Goal: Task Accomplishment & Management: Manage account settings

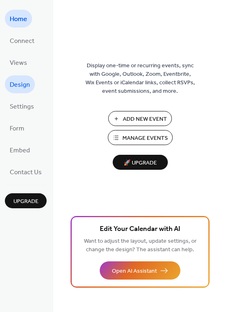
drag, startPoint x: 21, startPoint y: 39, endPoint x: 21, endPoint y: 80, distance: 40.6
click at [21, 80] on span "Design" at bounding box center [20, 85] width 20 height 13
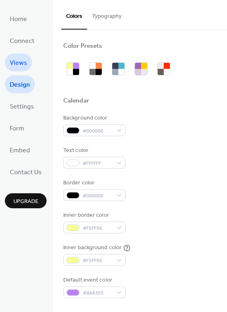
click at [21, 60] on span "Views" at bounding box center [18, 63] width 17 height 13
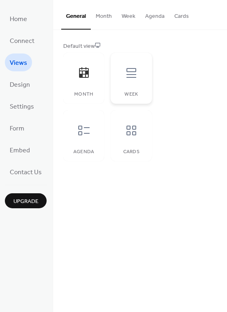
click at [129, 70] on icon at bounding box center [131, 73] width 13 height 13
click at [129, 131] on icon at bounding box center [131, 130] width 13 height 13
click at [123, 16] on button "Week" at bounding box center [129, 14] width 24 height 29
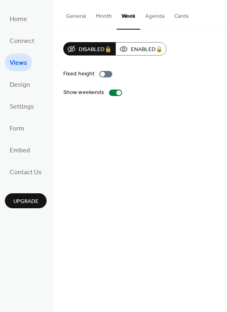
click at [73, 16] on button "General" at bounding box center [76, 14] width 30 height 29
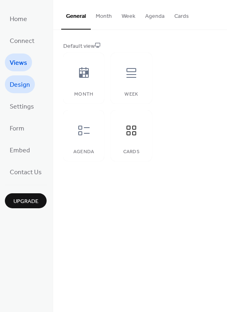
click at [17, 83] on span "Design" at bounding box center [20, 85] width 20 height 13
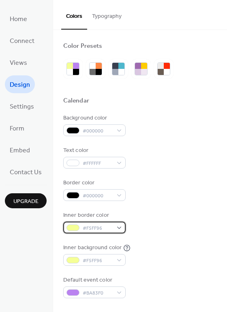
click at [118, 224] on div "#F5FF96" at bounding box center [94, 228] width 62 height 12
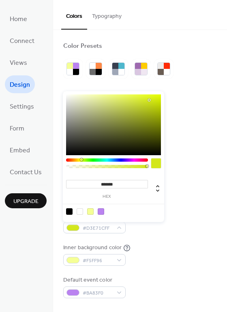
click at [149, 100] on div at bounding box center [113, 125] width 95 height 61
click at [148, 90] on div "******* hex" at bounding box center [113, 156] width 101 height 133
click at [139, 103] on div at bounding box center [113, 125] width 95 height 61
type input "*******"
click at [151, 100] on div at bounding box center [113, 125] width 95 height 61
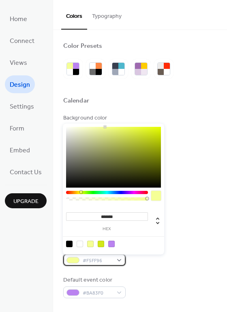
click at [103, 262] on span "#F5FF96" at bounding box center [98, 261] width 30 height 9
click at [92, 242] on div at bounding box center [90, 244] width 6 height 6
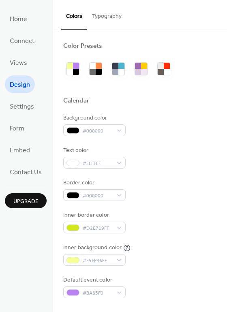
click at [191, 215] on div "Inner border color #D2E719FF" at bounding box center [140, 222] width 154 height 22
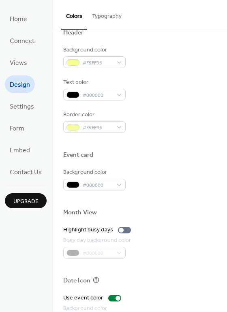
scroll to position [185, 0]
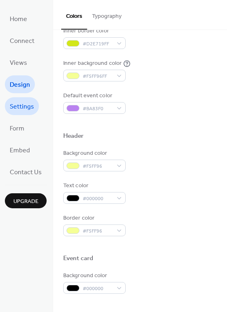
click at [28, 108] on span "Settings" at bounding box center [22, 107] width 24 height 13
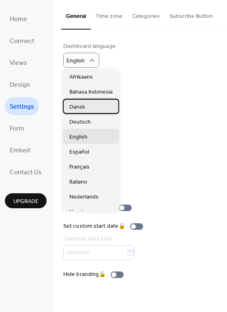
click at [82, 107] on span "Dansk" at bounding box center [77, 107] width 16 height 9
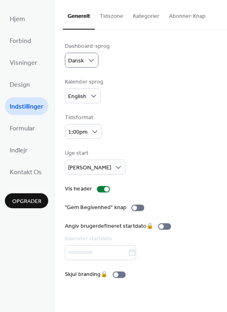
click at [110, 17] on button "Tidszone" at bounding box center [111, 14] width 33 height 29
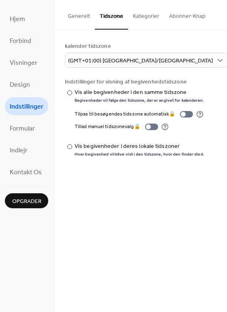
click at [151, 17] on button "Kategorier" at bounding box center [146, 14] width 36 height 29
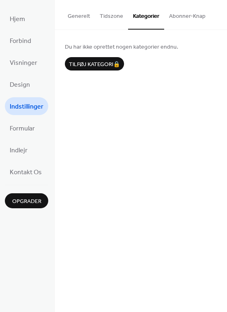
click at [179, 14] on button "Abonner-Knap" at bounding box center [187, 14] width 46 height 29
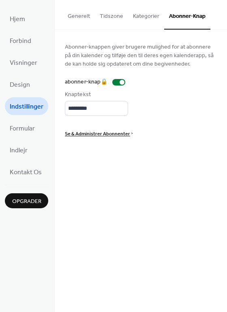
click at [101, 132] on span "Se & Administrer Abonnenter" at bounding box center [97, 134] width 65 height 9
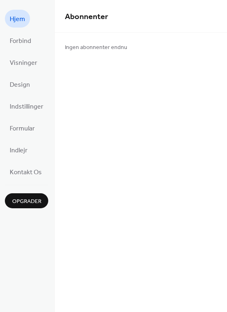
click at [9, 19] on link "Hjem" at bounding box center [17, 19] width 25 height 18
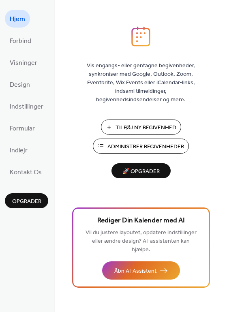
click at [148, 144] on span "Administrer Begivenheder" at bounding box center [146, 147] width 77 height 9
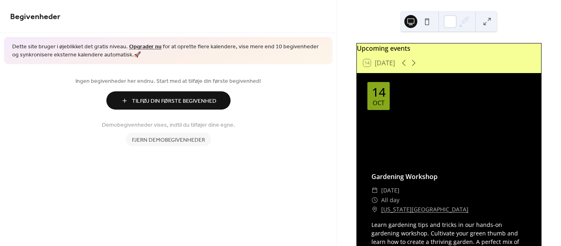
click at [139, 44] on link "Opgrader nu" at bounding box center [145, 46] width 32 height 11
